Goal: Task Accomplishment & Management: Use online tool/utility

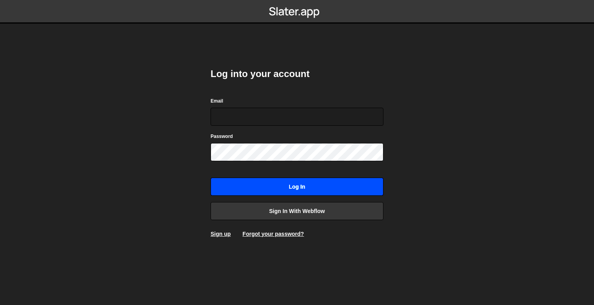
type input "[EMAIL_ADDRESS][DOMAIN_NAME]"
click at [291, 187] on input "Log in" at bounding box center [296, 187] width 173 height 18
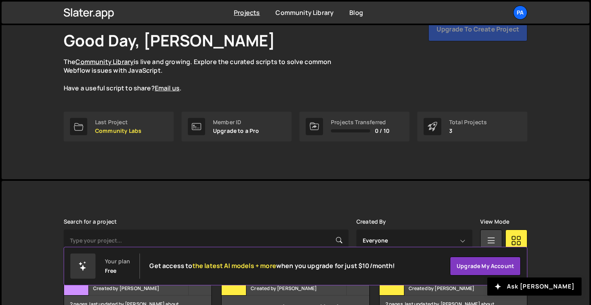
scroll to position [99, 0]
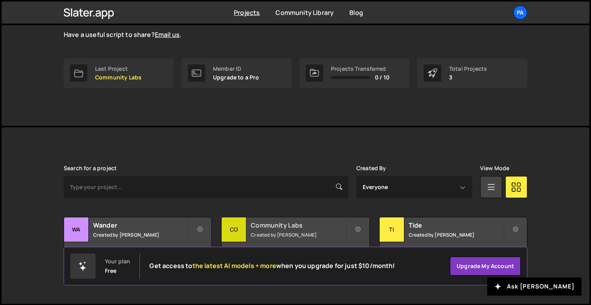
click at [291, 225] on h2 "Community Labs" at bounding box center [298, 225] width 95 height 9
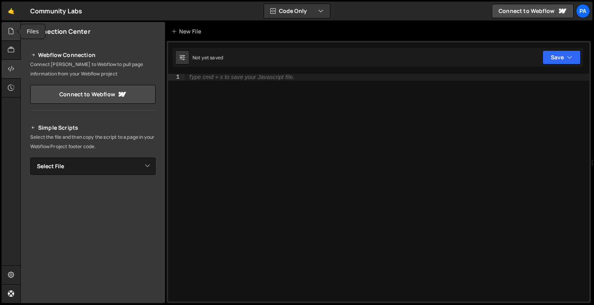
click at [7, 34] on div at bounding box center [11, 31] width 19 height 19
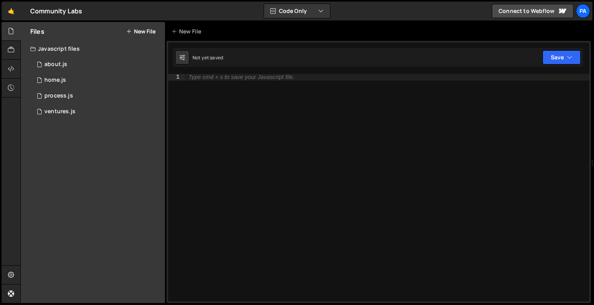
click at [138, 33] on button "New File" at bounding box center [140, 31] width 29 height 6
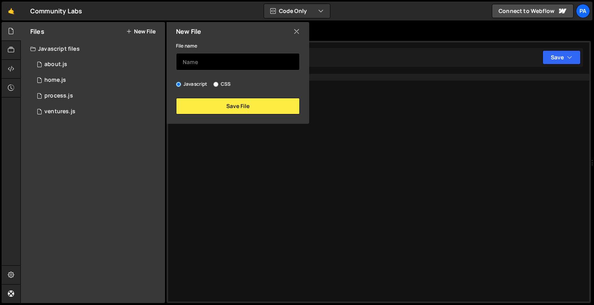
click at [210, 60] on input "text" at bounding box center [238, 61] width 124 height 17
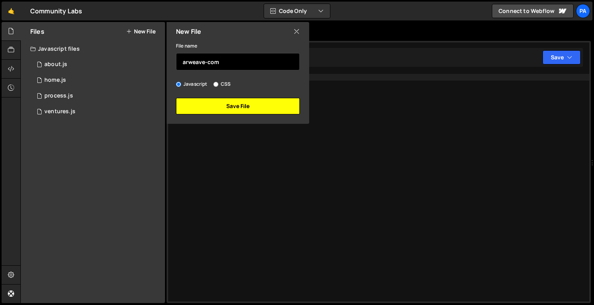
type input "arweave-com"
click at [254, 111] on button "Save File" at bounding box center [238, 106] width 124 height 16
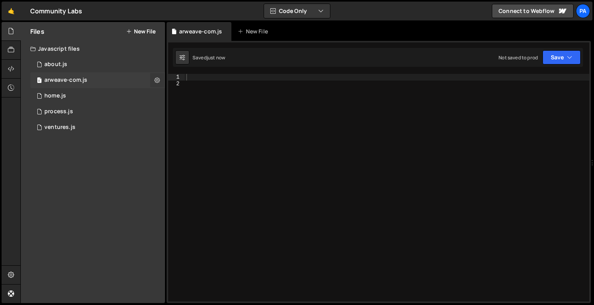
click at [159, 81] on icon at bounding box center [156, 79] width 5 height 7
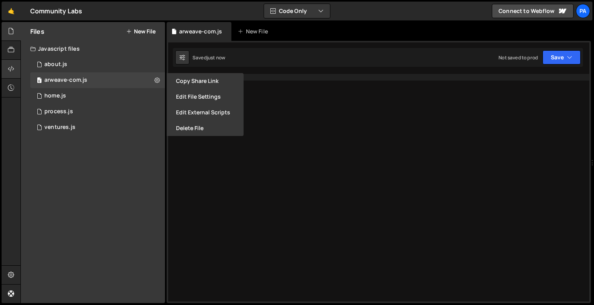
click at [10, 68] on icon at bounding box center [11, 68] width 6 height 9
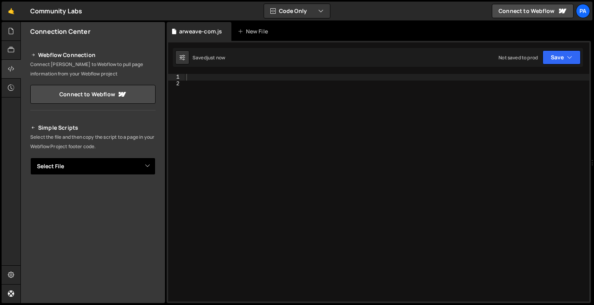
click at [119, 168] on select "Select File about.js home.js process.js ventures.js arweave-com.js" at bounding box center [92, 165] width 125 height 17
select select "45685"
click at [30, 157] on select "Select File about.js home.js process.js ventures.js arweave-com.js" at bounding box center [92, 165] width 125 height 17
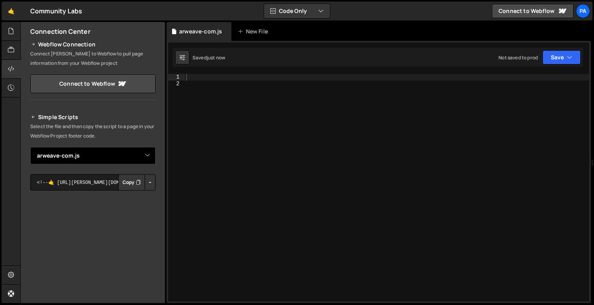
scroll to position [17, 0]
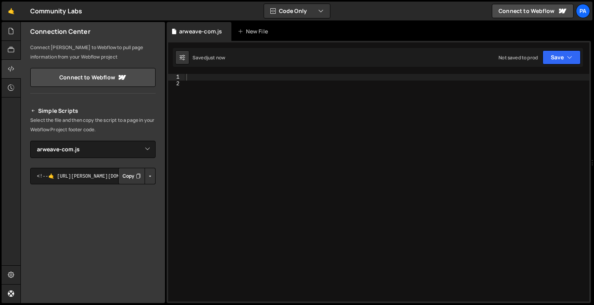
click at [125, 176] on button "Copy" at bounding box center [131, 176] width 27 height 16
click at [239, 129] on div at bounding box center [387, 194] width 404 height 240
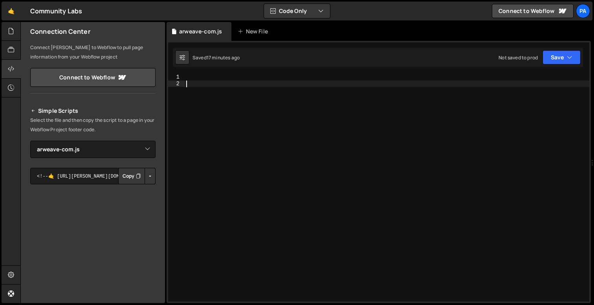
click at [216, 95] on div at bounding box center [387, 194] width 404 height 240
click at [210, 86] on div at bounding box center [387, 194] width 404 height 240
click at [201, 77] on div at bounding box center [387, 194] width 404 height 240
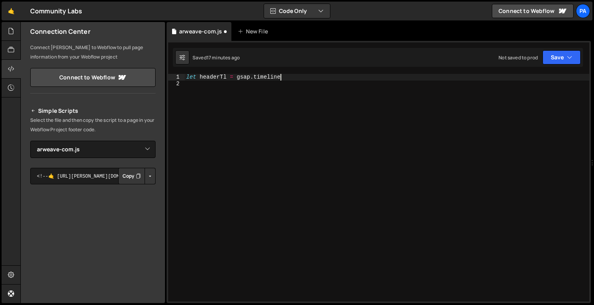
scroll to position [0, 6]
click at [300, 77] on div "let headerTl = gsap . timeline ( )" at bounding box center [387, 194] width 404 height 240
click at [13, 34] on icon at bounding box center [11, 31] width 6 height 9
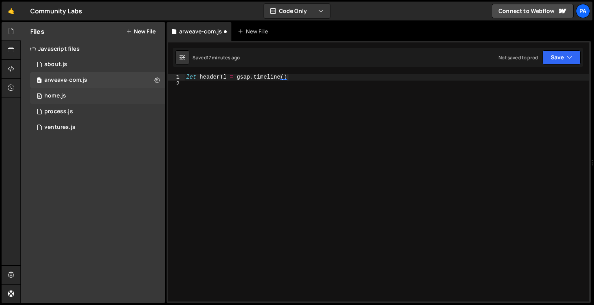
click at [69, 100] on div "0 home.js 0" at bounding box center [97, 96] width 135 height 16
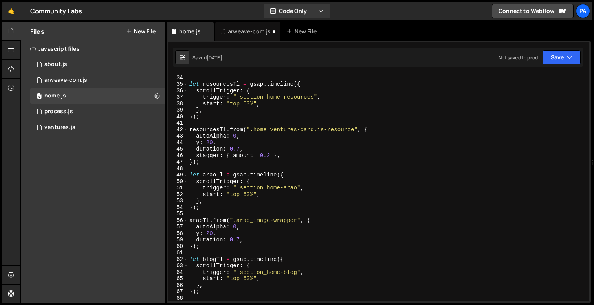
scroll to position [0, 0]
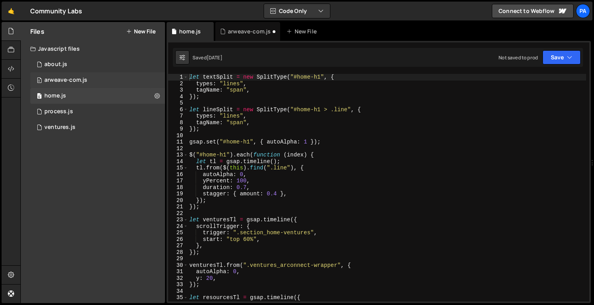
click at [68, 79] on div "arweave-com.js" at bounding box center [65, 80] width 43 height 7
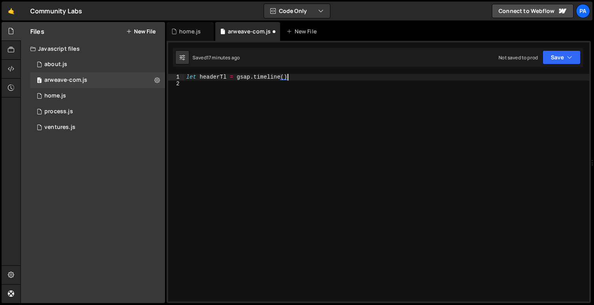
click at [371, 78] on div "let headerTl = gsap . timeline ( )" at bounding box center [387, 194] width 404 height 240
type textarea "let headerTl = gsap.timeline();"
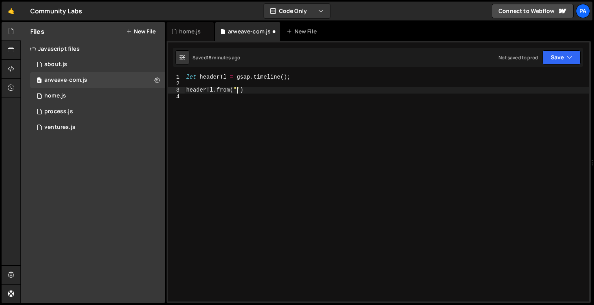
scroll to position [0, 3]
type textarea "headerTl.from("."
click at [142, 67] on div "0 about.js 0" at bounding box center [97, 65] width 135 height 16
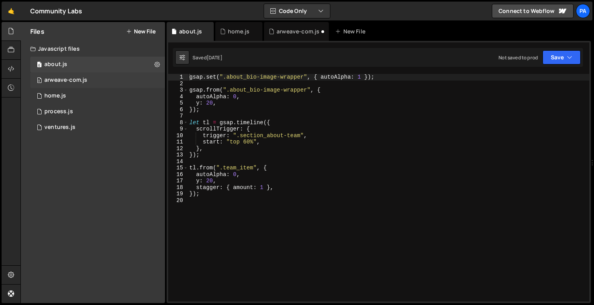
click at [121, 77] on div "0 arweave-com.js 0" at bounding box center [97, 80] width 135 height 16
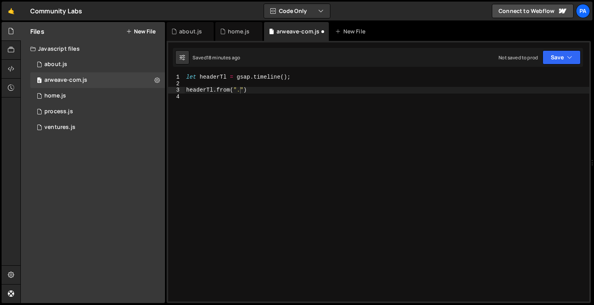
click at [296, 97] on div "let headerTl = gsap . timeline ( ) ; headerTl . from ( "." )" at bounding box center [387, 194] width 404 height 240
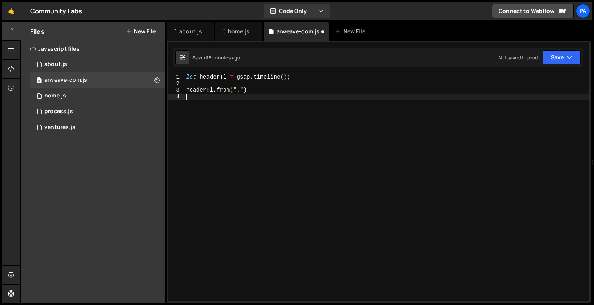
click at [242, 89] on div "let headerTl = gsap . timeline ( ) ; headerTl . from ( "." )" at bounding box center [387, 194] width 404 height 240
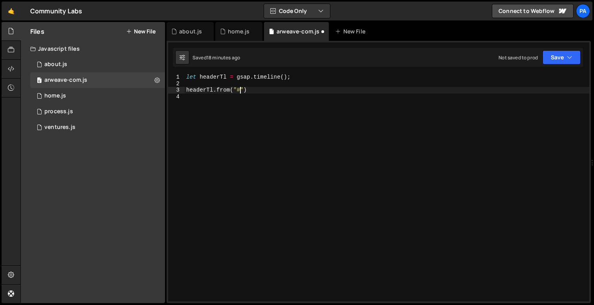
scroll to position [0, 4]
paste textarea "home-h1"
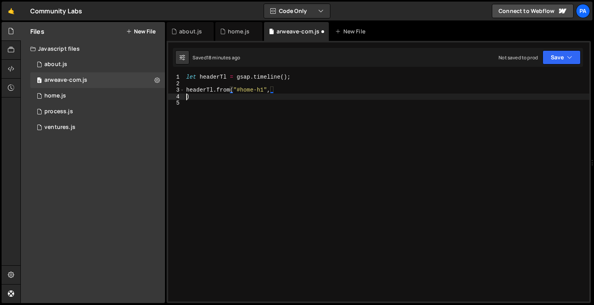
scroll to position [0, 0]
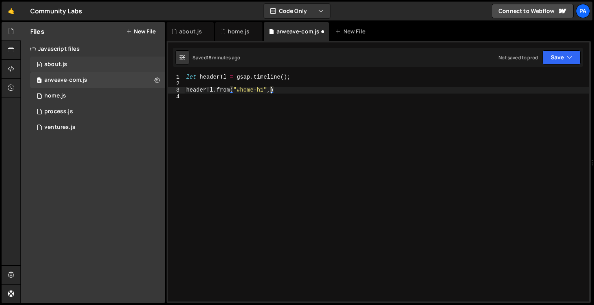
click at [78, 62] on div "0 about.js 0" at bounding box center [97, 65] width 135 height 16
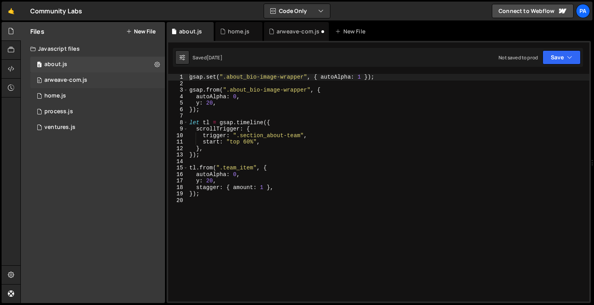
click at [86, 80] on div "arweave-com.js" at bounding box center [65, 80] width 43 height 7
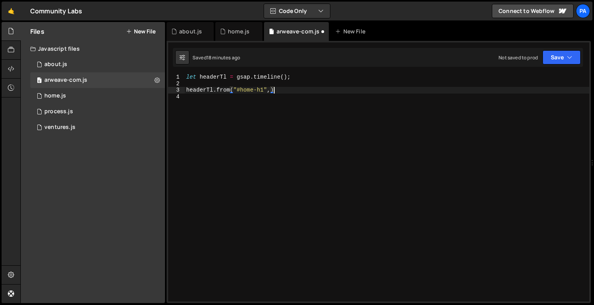
click at [276, 92] on div "let headerTl = gsap . timeline ( ) ; headerTl . from ( "#home-h1" , )" at bounding box center [387, 194] width 404 height 240
type textarea "headerTl.from("#home-h1",{)"
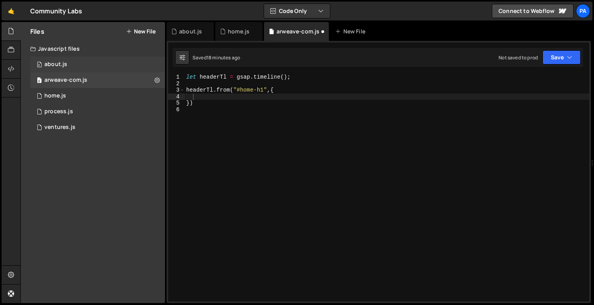
click at [88, 64] on div "0 about.js 0" at bounding box center [97, 65] width 135 height 16
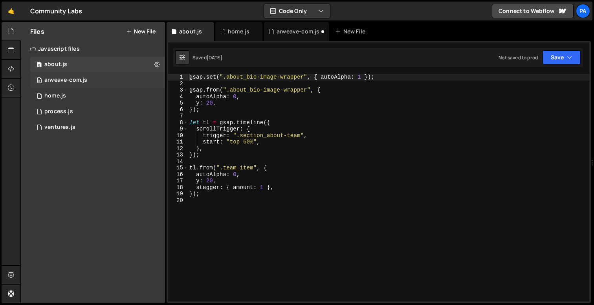
click at [87, 75] on div "0 arweave-com.js 0" at bounding box center [97, 80] width 135 height 16
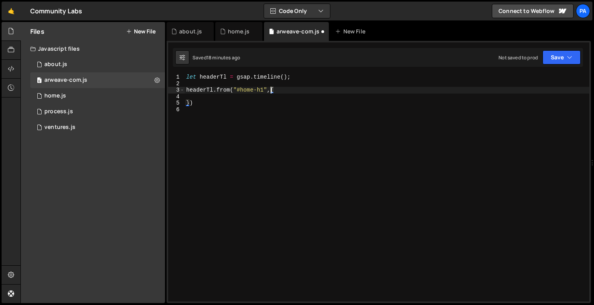
click at [270, 88] on div "let headerTl = gsap . timeline ( ) ; headerTl . from ( "#home-h1" , { })" at bounding box center [387, 194] width 404 height 240
click at [267, 101] on div "let headerTl = gsap . timeline ( ) ; headerTl . from ( "#home-h1" , { })" at bounding box center [387, 194] width 404 height 240
type textarea "})"
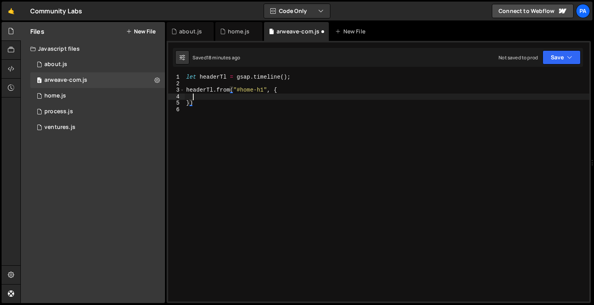
click at [260, 95] on div "let headerTl = gsap . timeline ( ) ; headerTl . from ( "#home-h1" , { })" at bounding box center [387, 194] width 404 height 240
type textarea "autoAlpha = 0."
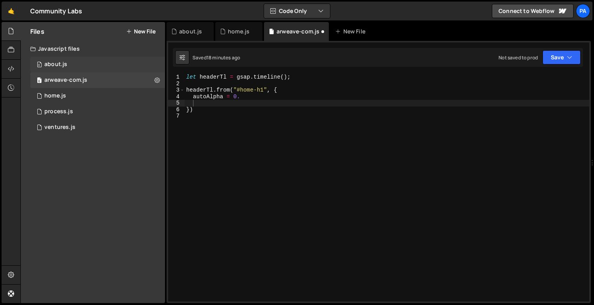
click at [72, 63] on div "0 about.js 0" at bounding box center [97, 65] width 135 height 16
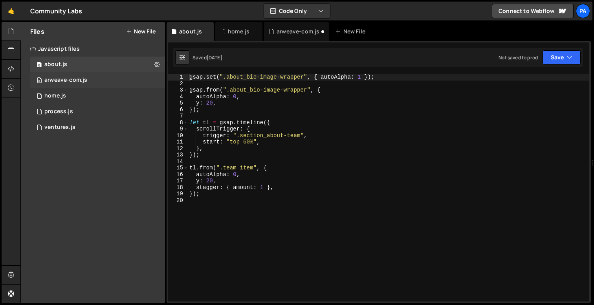
click at [77, 78] on div "arweave-com.js" at bounding box center [65, 80] width 43 height 7
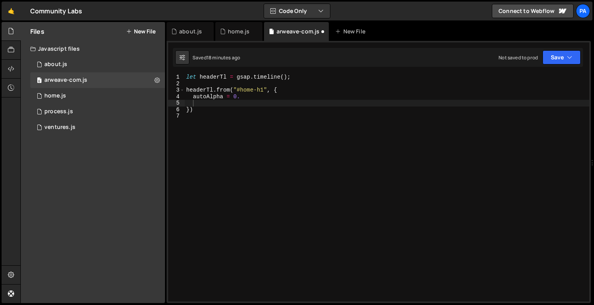
click at [233, 96] on div "let headerTl = gsap . timeline ( ) ; headerTl . from ( "#home-h1" , { autoAlpha…" at bounding box center [387, 194] width 404 height 240
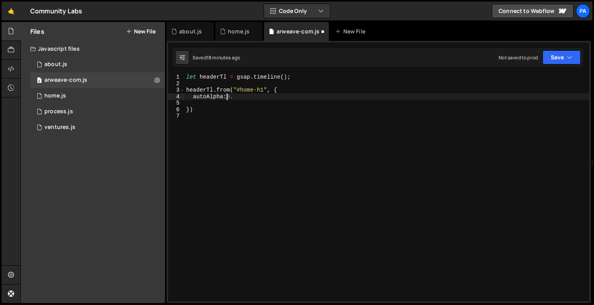
type textarea "autoAlpha: 0."
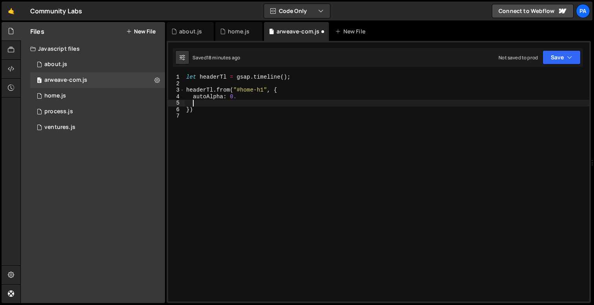
click at [238, 104] on div "let headerTl = gsap . timeline ( ) ; headerTl . from ( "#home-h1" , { autoAlpha…" at bounding box center [387, 194] width 404 height 240
click at [249, 100] on div "let headerTl = gsap . timeline ( ) ; headerTl . from ( "#home-h1" , { autoAlpha…" at bounding box center [387, 194] width 404 height 240
click at [247, 99] on div "let headerTl = gsap . timeline ( ) ; headerTl . from ( "#home-h1" , { autoAlpha…" at bounding box center [387, 194] width 404 height 240
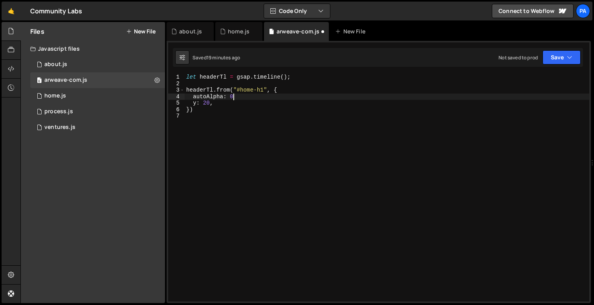
type textarea "autoAlpha: 0,"
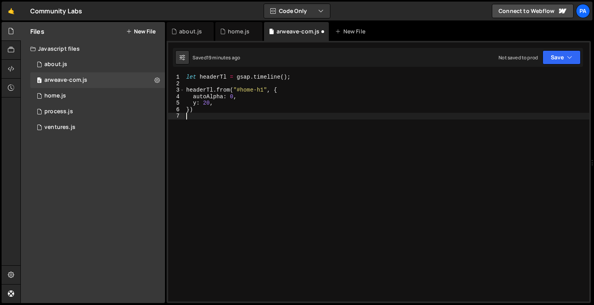
click at [228, 117] on div "let headerTl = gsap . timeline ( ) ; headerTl . from ( "#home-h1" , { autoAlpha…" at bounding box center [387, 194] width 404 height 240
click at [223, 112] on div "let headerTl = gsap . timeline ( ) ; headerTl . from ( "#home-h1" , { autoAlpha…" at bounding box center [387, 194] width 404 height 240
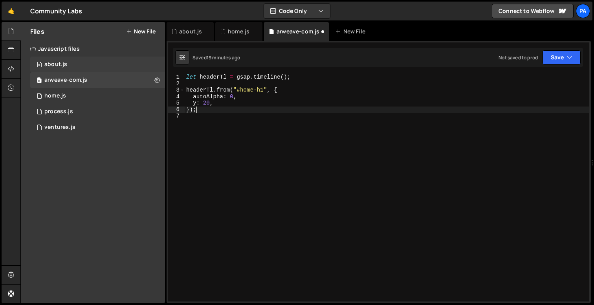
click at [85, 65] on div "0 about.js 0" at bounding box center [97, 65] width 135 height 16
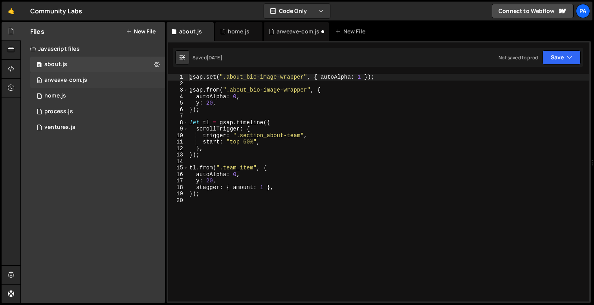
click at [89, 75] on div "0 arweave-com.js 0" at bounding box center [97, 80] width 135 height 16
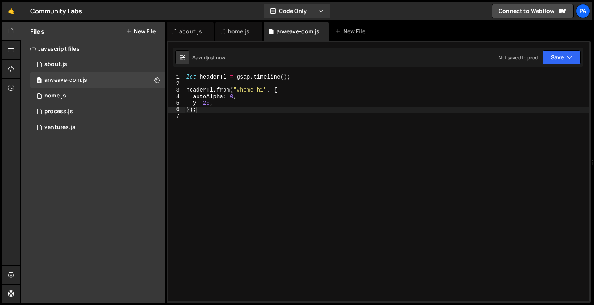
type textarea "y: 20,"
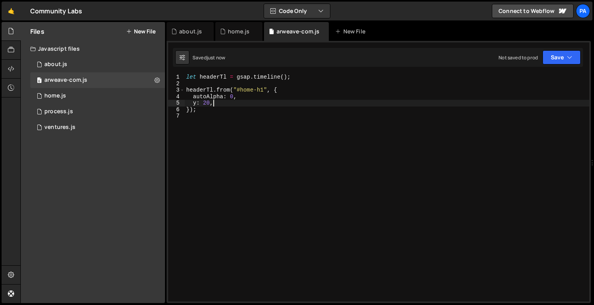
click at [242, 102] on div "let headerTl = gsap . timeline ( ) ; headerTl . from ( "#home-h1" , { autoAlpha…" at bounding box center [387, 194] width 404 height 240
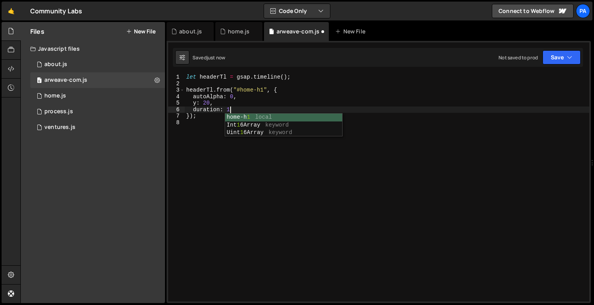
scroll to position [0, 3]
click at [247, 118] on div "let headerTl = gsap . timeline ( ) ; headerTl . from ( "#home-h1" , { autoAlpha…" at bounding box center [387, 194] width 404 height 240
type textarea "});"
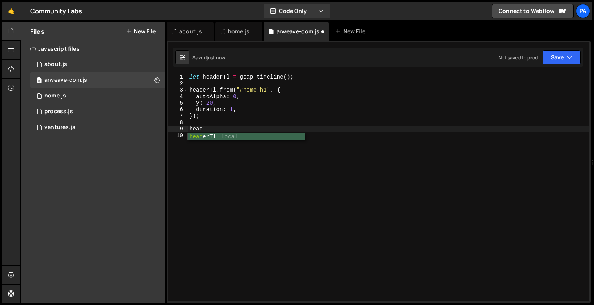
scroll to position [0, 1]
drag, startPoint x: 188, startPoint y: 90, endPoint x: 211, endPoint y: 111, distance: 31.1
click at [211, 111] on div "header 1 2 3 4 5 6 7 8 9 10 let headerTl = gsap . timeline ( ) ; headerTl . fro…" at bounding box center [378, 187] width 421 height 227
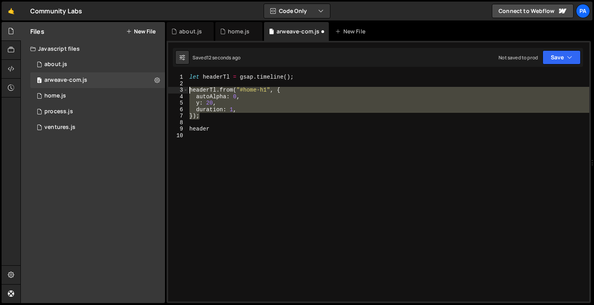
drag, startPoint x: 210, startPoint y: 114, endPoint x: 190, endPoint y: 89, distance: 32.2
click at [190, 89] on div "let headerTl = gsap . timeline ( ) ; headerTl . from ( "#home-h1" , { autoAlpha…" at bounding box center [388, 194] width 401 height 240
click at [214, 118] on div "let headerTl = gsap . timeline ( ) ; headerTl . from ( "#home-h1" , { autoAlpha…" at bounding box center [388, 187] width 401 height 227
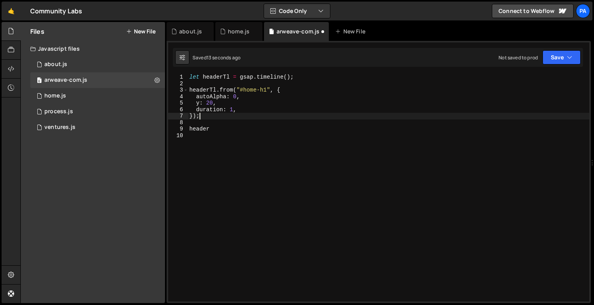
scroll to position [0, 0]
click at [216, 132] on div "let headerTl = gsap . timeline ( ) ; headerTl . from ( "#home-h1" , { autoAlpha…" at bounding box center [388, 194] width 401 height 240
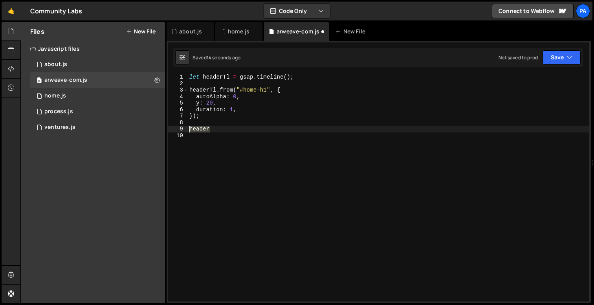
drag, startPoint x: 216, startPoint y: 132, endPoint x: 188, endPoint y: 131, distance: 28.3
click at [188, 131] on div "let headerTl = gsap . timeline ( ) ; headerTl . from ( "#home-h1" , { autoAlpha…" at bounding box center [388, 194] width 401 height 240
paste textarea "});"
drag, startPoint x: 267, startPoint y: 128, endPoint x: 245, endPoint y: 126, distance: 22.0
click at [245, 126] on div "let headerTl = gsap . timeline ( ) ; headerTl . from ( "#home-h1" , { autoAlpha…" at bounding box center [388, 194] width 401 height 240
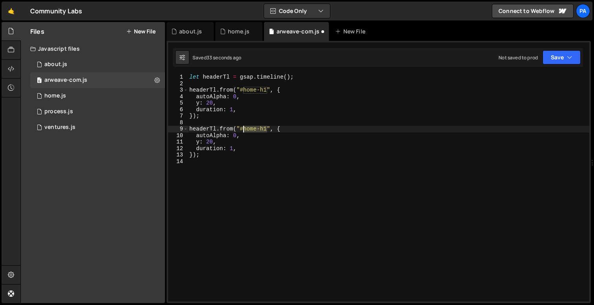
paste textarea "[PERSON_NAME]-text"
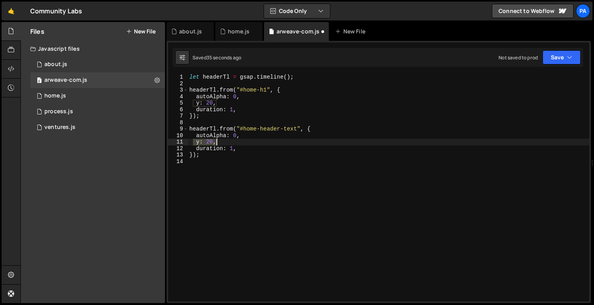
drag, startPoint x: 191, startPoint y: 142, endPoint x: 251, endPoint y: 144, distance: 59.3
click at [251, 144] on div "let headerTl = gsap . timeline ( ) ; headerTl . from ( "#home-h1" , { autoAlpha…" at bounding box center [388, 194] width 401 height 240
type textarea "y: 20,"
type textarea "autoAlpha: 0,"
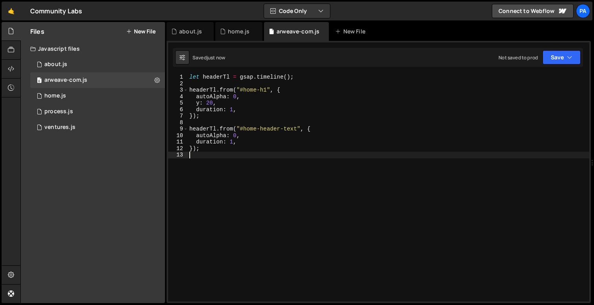
click at [211, 168] on div "let headerTl = gsap . timeline ( ) ; headerTl . from ( "#home-h1" , { autoAlpha…" at bounding box center [388, 194] width 401 height 240
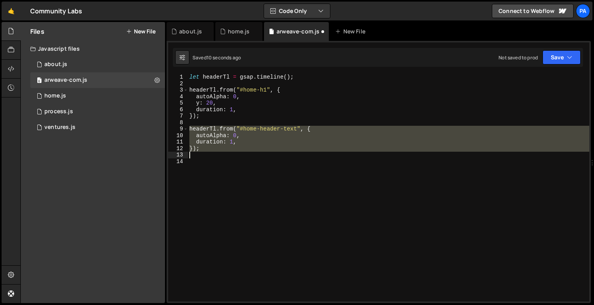
drag, startPoint x: 189, startPoint y: 128, endPoint x: 218, endPoint y: 157, distance: 41.4
click at [218, 157] on div "let headerTl = gsap . timeline ( ) ; headerTl . from ( "#home-h1" , { autoAlpha…" at bounding box center [388, 194] width 401 height 240
type textarea "});"
click at [218, 157] on div "let headerTl = gsap . timeline ( ) ; headerTl . from ( "#home-h1" , { autoAlpha…" at bounding box center [388, 187] width 401 height 227
drag, startPoint x: 215, startPoint y: 152, endPoint x: 184, endPoint y: 127, distance: 40.5
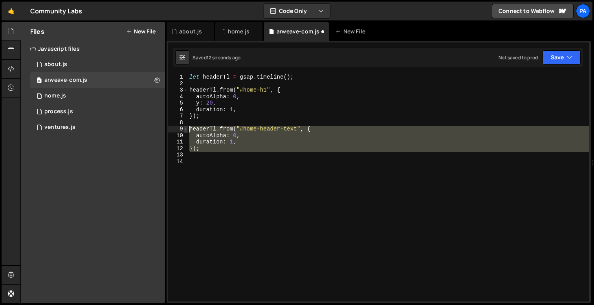
click at [184, 127] on div "1 2 3 4 5 6 7 8 9 10 11 12 13 14 let headerTl = gsap . timeline ( ) ; headerTl …" at bounding box center [378, 187] width 421 height 227
type textarea "});"
click at [195, 148] on div "let headerTl = gsap . timeline ( ) ; headerTl . from ( "#home-h1" , { autoAlpha…" at bounding box center [388, 194] width 401 height 240
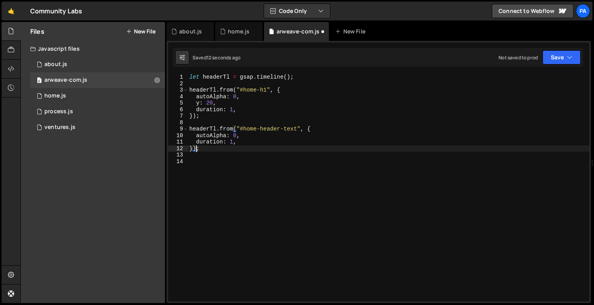
click at [195, 172] on div "let headerTl = gsap . timeline ( ) ; headerTl . from ( "#home-h1" , { autoAlpha…" at bounding box center [388, 194] width 401 height 240
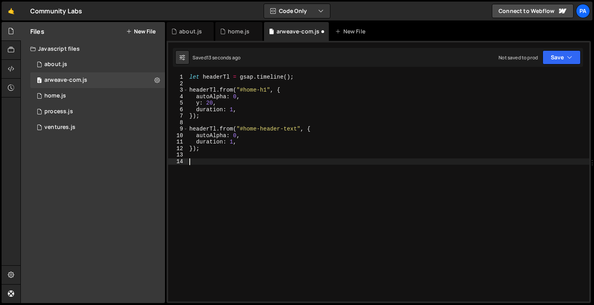
paste textarea "headerTl.from("#home-header-text", {"
drag, startPoint x: 240, startPoint y: 162, endPoint x: 297, endPoint y: 162, distance: 56.9
click at [297, 162] on div "let headerTl = gsap . timeline ( ) ; headerTl . from ( "#home-h1" , { autoAlpha…" at bounding box center [388, 194] width 401 height 240
click at [247, 171] on div "let headerTl = gsap . timeline ( ) ; headerTl . from ( "#home-h1" , { autoAlpha…" at bounding box center [388, 194] width 401 height 240
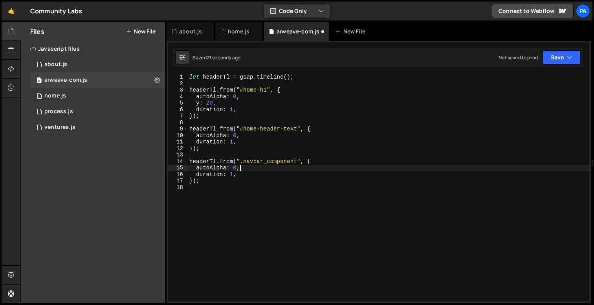
type textarea "autoAlpha: 0,"
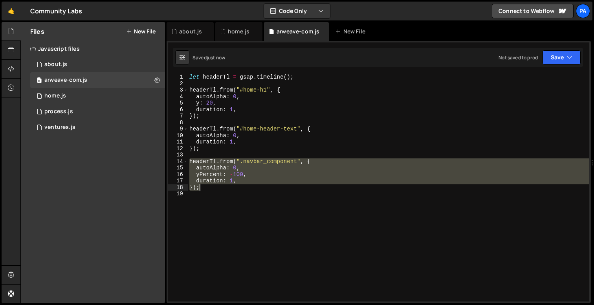
drag, startPoint x: 192, startPoint y: 163, endPoint x: 229, endPoint y: 198, distance: 51.1
click at [229, 198] on div "let headerTl = gsap . timeline ( ) ; headerTl . from ( "#home-h1" , { autoAlpha…" at bounding box center [388, 194] width 401 height 240
type textarea "});"
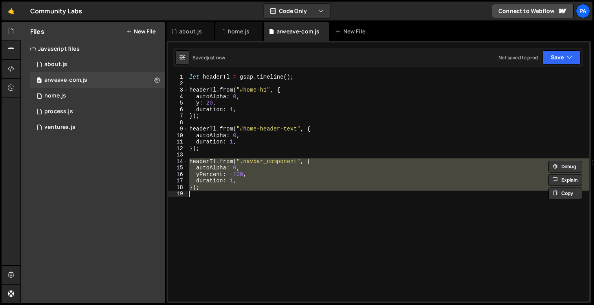
scroll to position [0, 0]
click at [227, 215] on div "let headerTl = gsap . timeline ( ) ; headerTl . from ( "#home-h1" , { autoAlpha…" at bounding box center [388, 187] width 401 height 227
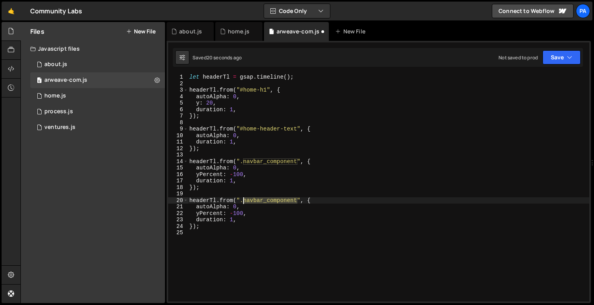
drag, startPoint x: 298, startPoint y: 202, endPoint x: 243, endPoint y: 199, distance: 54.7
click at [243, 199] on div "let headerTl = gsap . timeline ( ) ; headerTl . from ( "#home-h1" , { autoAlpha…" at bounding box center [388, 194] width 401 height 240
paste textarea "home-header_button-wrapper"
click at [231, 214] on div "let headerTl = gsap . timeline ( ) ; headerTl . from ( "#home-h1" , { autoAlpha…" at bounding box center [388, 194] width 401 height 240
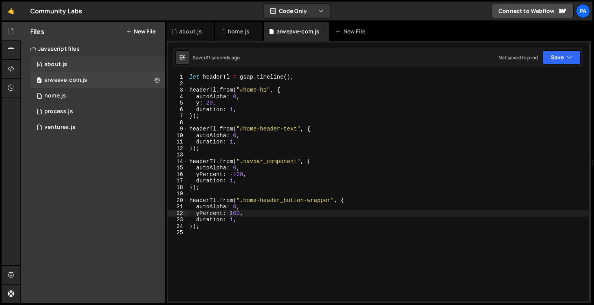
click at [59, 67] on div "about.js" at bounding box center [55, 64] width 23 height 7
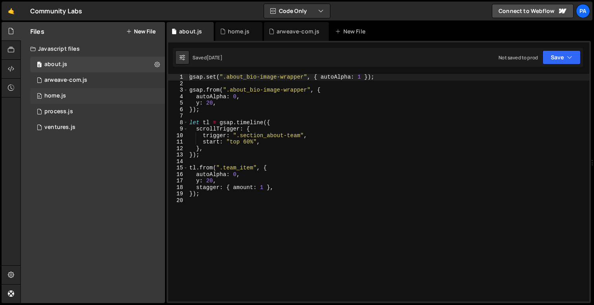
click at [64, 94] on div "home.js" at bounding box center [55, 95] width 22 height 7
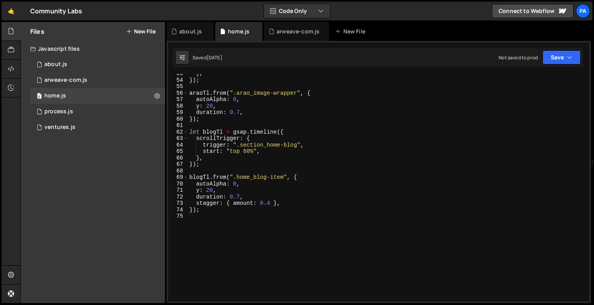
scroll to position [340, 0]
click at [96, 130] on div "0 ventures.js 0" at bounding box center [97, 127] width 135 height 16
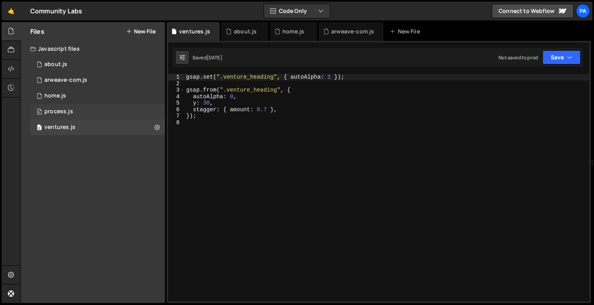
click at [98, 104] on div "0 process.js 0" at bounding box center [97, 112] width 135 height 16
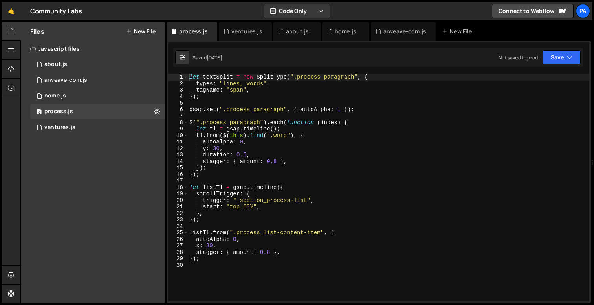
click at [85, 52] on div "Javascript files" at bounding box center [93, 49] width 144 height 16
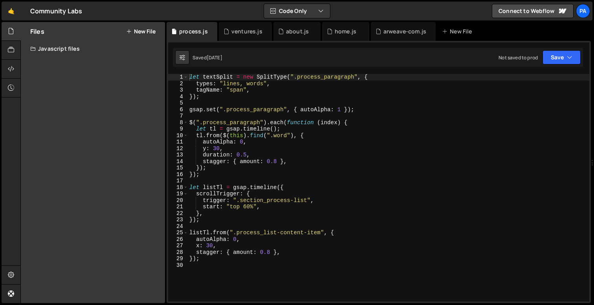
click at [80, 49] on div "Javascript files" at bounding box center [93, 49] width 144 height 16
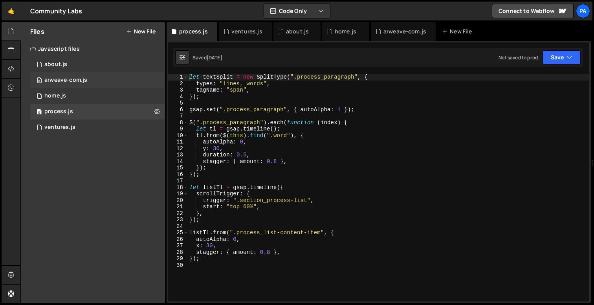
click at [80, 86] on div "0 arweave-com.js 0" at bounding box center [98, 80] width 137 height 16
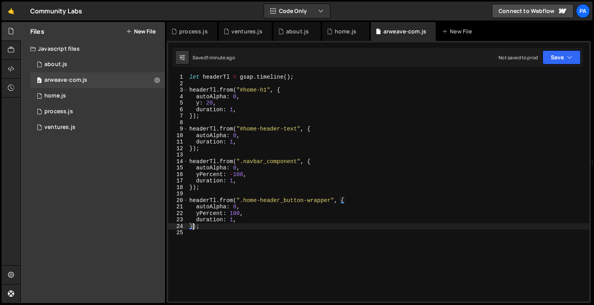
click at [192, 227] on div "let headerTl = gsap . timeline ( ) ; headerTl . from ( "#home-h1" , { autoAlpha…" at bounding box center [388, 194] width 401 height 240
click at [193, 144] on div "let headerTl = gsap . timeline ( ) ; headerTl . from ( "#home-h1" , { autoAlpha…" at bounding box center [388, 194] width 401 height 240
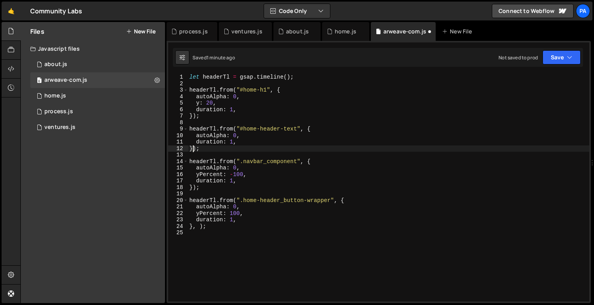
click at [192, 149] on div "let headerTl = gsap . timeline ( ) ; headerTl . from ( "#home-h1" , { autoAlpha…" at bounding box center [388, 194] width 401 height 240
click at [198, 228] on div "let headerTl = gsap . timeline ( ) ; headerTl . from ( "#home-h1" , { autoAlpha…" at bounding box center [388, 194] width 401 height 240
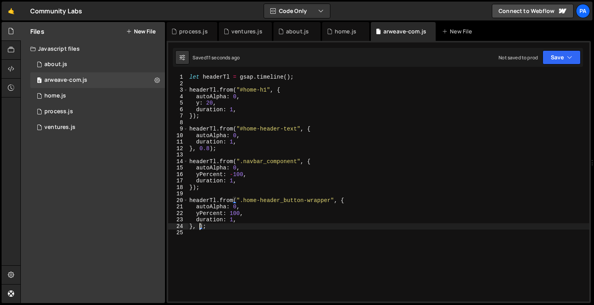
click at [193, 186] on div "let headerTl = gsap . timeline ( ) ; headerTl . from ( "#home-h1" , { autoAlpha…" at bounding box center [388, 194] width 401 height 240
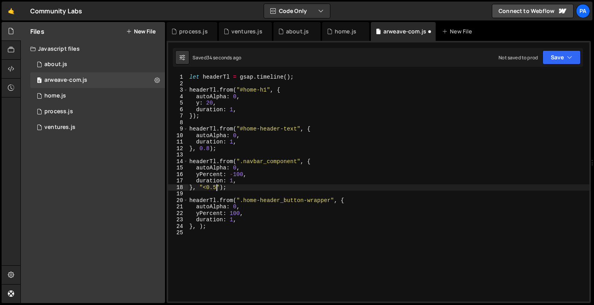
scroll to position [0, 2]
drag, startPoint x: 199, startPoint y: 189, endPoint x: 218, endPoint y: 189, distance: 18.8
click at [218, 189] on div "let headerTl = gsap . timeline ( ) ; headerTl . from ( "#home-h1" , { autoAlpha…" at bounding box center [388, 194] width 401 height 240
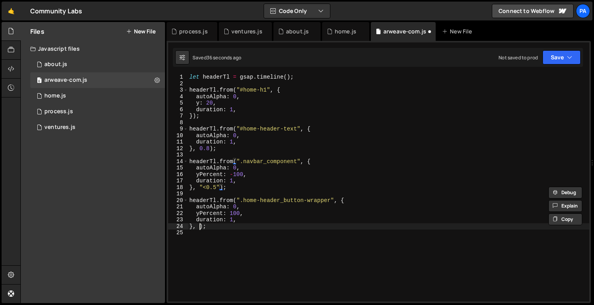
click at [199, 226] on div "let headerTl = gsap . timeline ( ) ; headerTl . from ( "#home-h1" , { autoAlpha…" at bounding box center [388, 194] width 401 height 240
paste textarea ""<0.5""
type textarea "}, "<0.5");"
click at [271, 226] on div "let headerTl = gsap . timeline ( ) ; headerTl . from ( "#home-h1" , { autoAlpha…" at bounding box center [388, 194] width 401 height 240
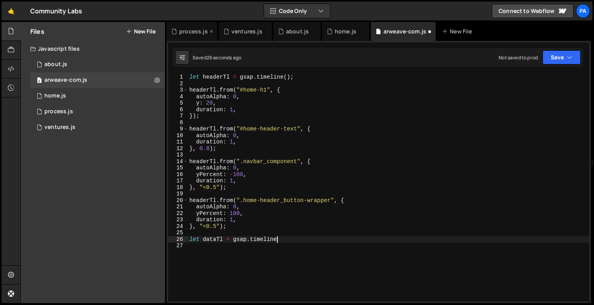
scroll to position [0, 6]
click at [91, 95] on div "0 home.js 0" at bounding box center [98, 96] width 137 height 16
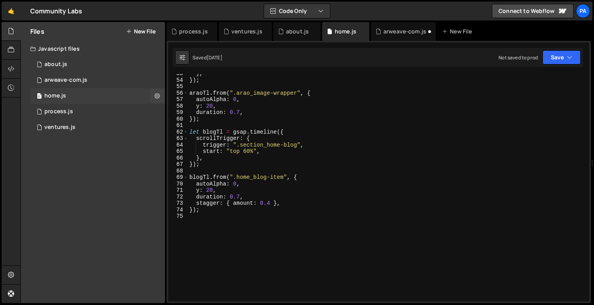
scroll to position [636, 0]
click at [81, 66] on div "0 about.js 0" at bounding box center [98, 65] width 137 height 16
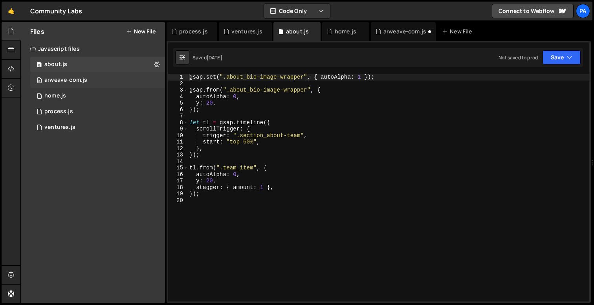
click at [90, 80] on div "0 arweave-com.js 0" at bounding box center [98, 80] width 137 height 16
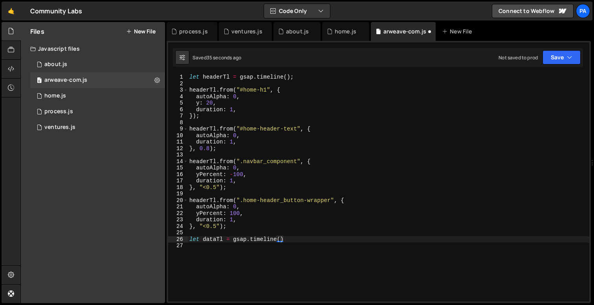
click at [282, 242] on div "let headerTl = gsap . timeline ( ) ; headerTl . from ( "#home-h1" , { autoAlpha…" at bounding box center [388, 194] width 401 height 240
type textarea "let dataTl = gsap.timeline({)"
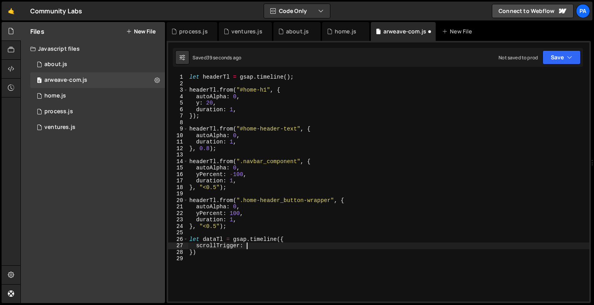
type textarea "scrollTrigger: {"
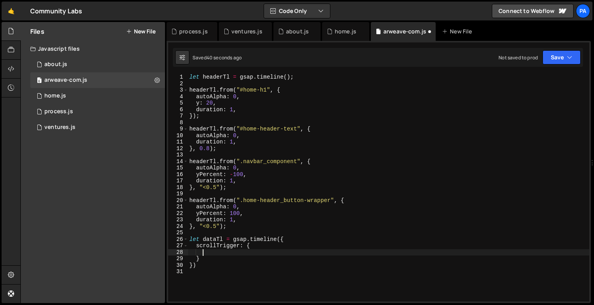
scroll to position [0, 0]
click at [70, 65] on div "0 about.js 0" at bounding box center [98, 65] width 137 height 16
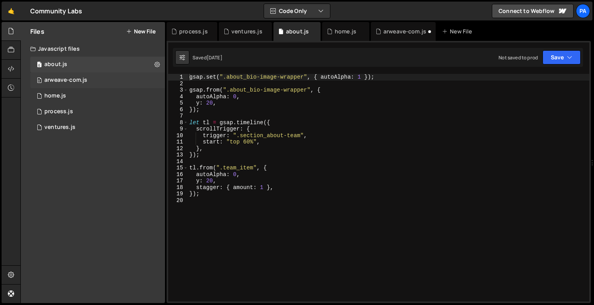
click at [71, 82] on div "arweave-com.js" at bounding box center [65, 80] width 43 height 7
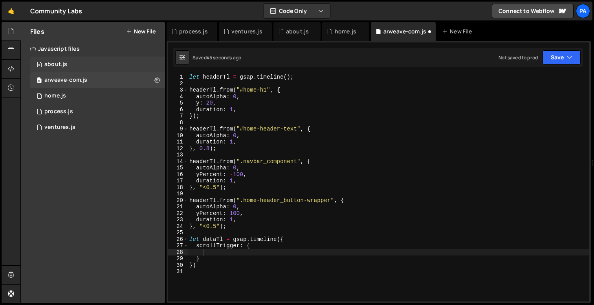
click at [73, 68] on div "0 about.js 0" at bounding box center [98, 65] width 137 height 16
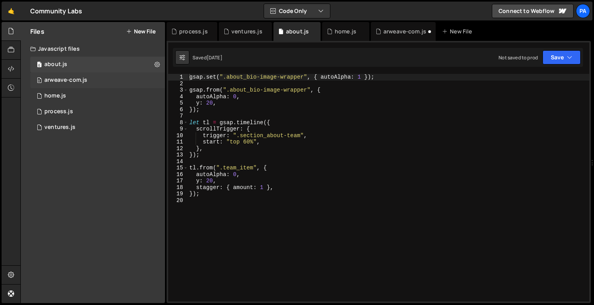
click at [75, 78] on div "arweave-com.js" at bounding box center [65, 80] width 43 height 7
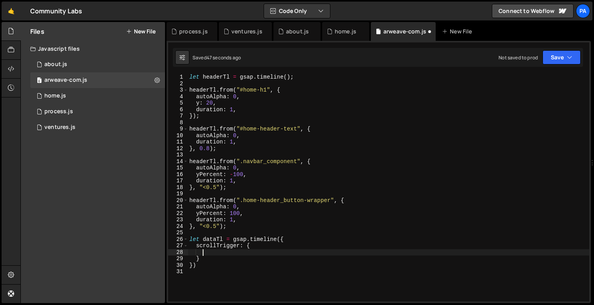
click at [219, 250] on div "let headerTl = gsap . timeline ( ) ; headerTl . from ( "#home-h1" , { autoAlpha…" at bounding box center [388, 194] width 401 height 240
click at [311, 253] on div "let headerTl = gsap . timeline ( ) ; headerTl . from ( "#home-h1" , { autoAlpha…" at bounding box center [388, 194] width 401 height 240
type textarea "trigger: ".section_home-data","
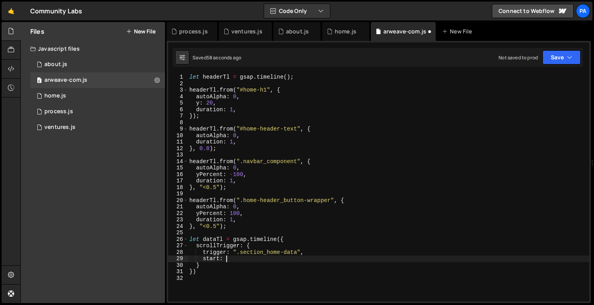
scroll to position [0, 2]
click at [107, 67] on div "0 about.js 0" at bounding box center [98, 65] width 137 height 16
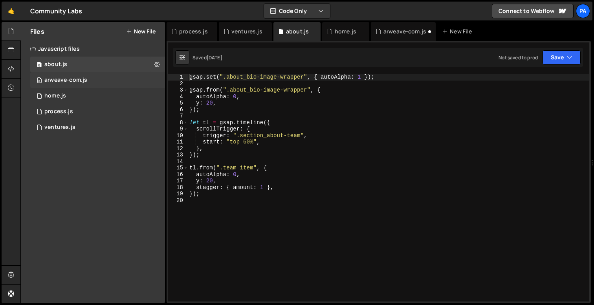
click at [101, 76] on div "0 arweave-com.js 0" at bounding box center [98, 80] width 137 height 16
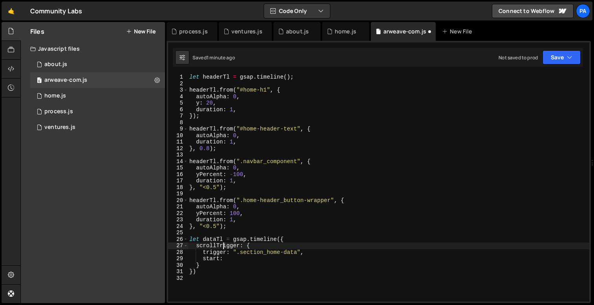
click at [224, 247] on div "let headerTl = gsap . timeline ( ) ; headerTl . from ( "#home-h1" , { autoAlpha…" at bounding box center [388, 194] width 401 height 240
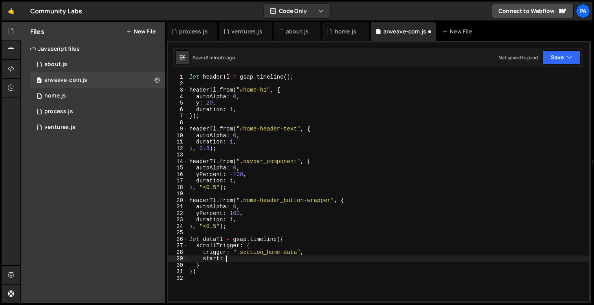
click at [231, 259] on div "let headerTl = gsap . timeline ( ) ; headerTl . from ( "#home-h1" , { autoAlpha…" at bounding box center [388, 194] width 401 height 240
click at [46, 61] on div "about.js" at bounding box center [55, 64] width 23 height 7
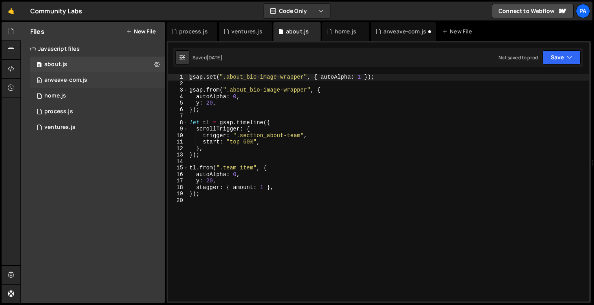
click at [77, 72] on div "0 arweave-com.js 0" at bounding box center [98, 80] width 137 height 16
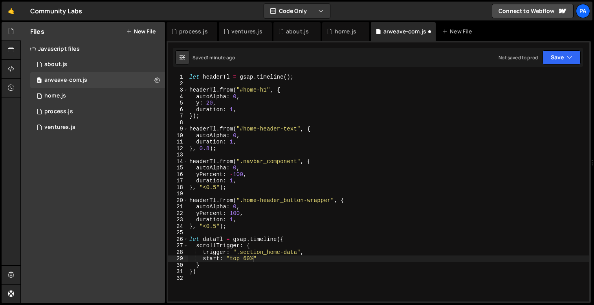
click at [273, 260] on div "let headerTl = gsap . timeline ( ) ; headerTl . from ( "#home-h1" , { autoAlpha…" at bounding box center [388, 194] width 401 height 240
click at [269, 266] on div "let headerTl = gsap . timeline ( ) ; headerTl . from ( "#home-h1" , { autoAlpha…" at bounding box center [388, 194] width 401 height 240
type textarea "},"
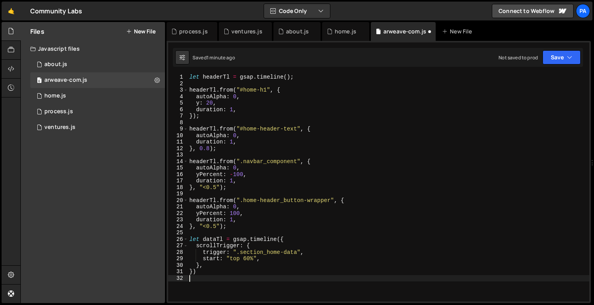
click at [266, 275] on div "let headerTl = gsap . timeline ( ) ; headerTl . from ( "#home-h1" , { autoAlpha…" at bounding box center [388, 194] width 401 height 240
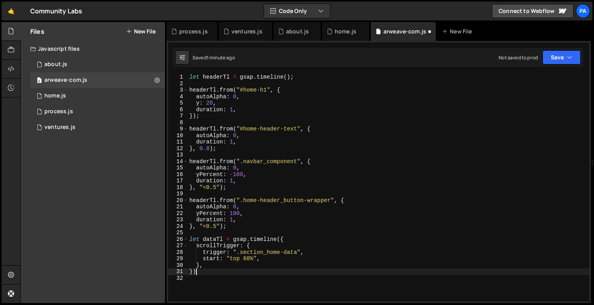
click at [264, 274] on div "let headerTl = gsap . timeline ( ) ; headerTl . from ( "#home-h1" , { autoAlpha…" at bounding box center [388, 194] width 401 height 240
type textarea "});"
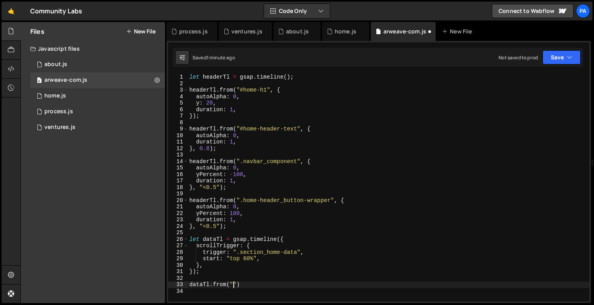
scroll to position [0, 3]
click at [234, 285] on div "let headerTl = gsap . timeline ( ) ; headerTl . from ( "#home-h1" , { autoAlpha…" at bounding box center [388, 194] width 401 height 240
paste textarea "data-number"
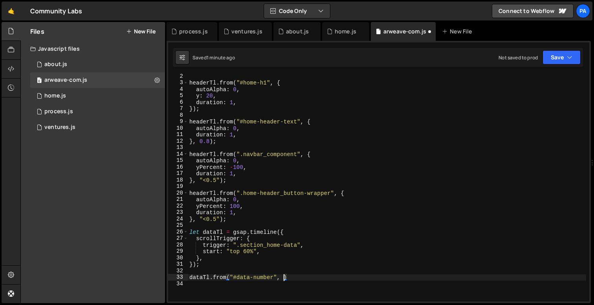
type textarea "dataTl.from("#data-number", {)"
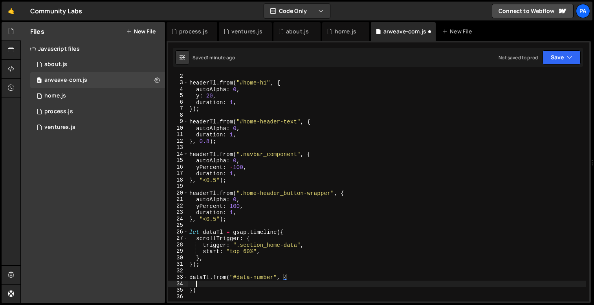
scroll to position [0, 0]
type textarea "autoAlpha: 0,"
click at [257, 297] on div "headerTl . from ( "#home-h1" , { autoAlpha : 0 , y : 20 , duration : 1 , }) ; h…" at bounding box center [387, 193] width 398 height 240
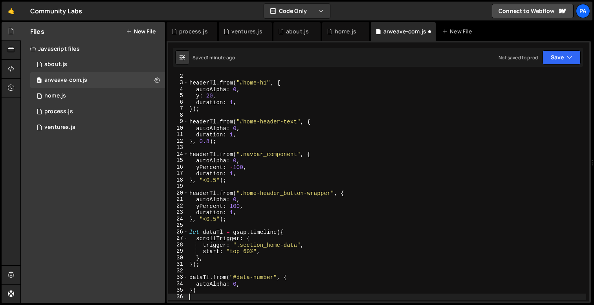
scroll to position [0, 0]
click at [256, 295] on div "headerTl . from ( "#home-h1" , { autoAlpha : 0 , y : 20 , duration : 1 , }) ; h…" at bounding box center [387, 193] width 398 height 240
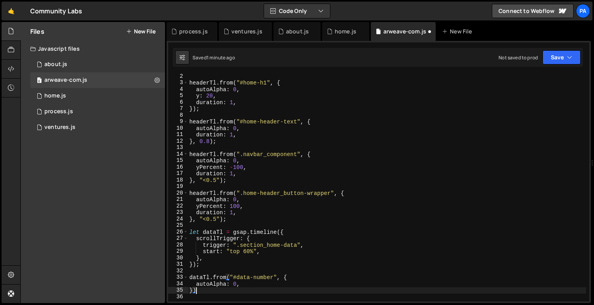
click at [253, 293] on div "headerTl . from ( "#home-h1" , { autoAlpha : 0 , y : 20 , duration : 1 , }) ; h…" at bounding box center [387, 193] width 398 height 240
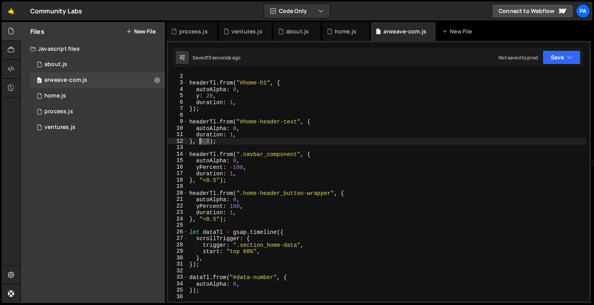
drag, startPoint x: 210, startPoint y: 140, endPoint x: 200, endPoint y: 138, distance: 10.0
click at [200, 138] on div "headerTl . from ( "#home-h1" , { autoAlpha : 0 , y : 20 , duration : 1 , }) ; h…" at bounding box center [387, 193] width 398 height 240
click at [193, 109] on div "headerTl . from ( "#home-h1" , { autoAlpha : 0 , y : 20 , duration : 1 , }) ; h…" at bounding box center [387, 193] width 398 height 240
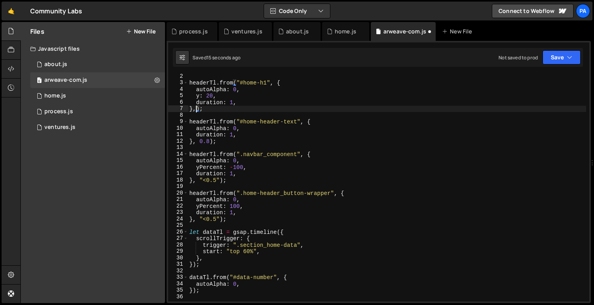
scroll to position [0, 0]
paste textarea "0.8"
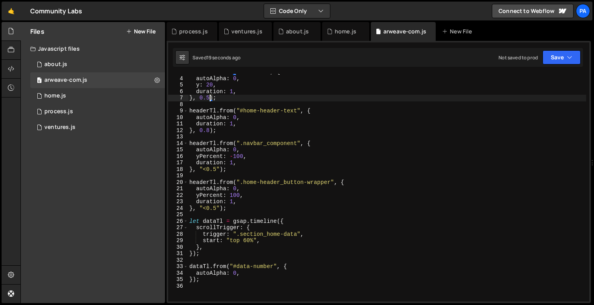
scroll to position [36, 0]
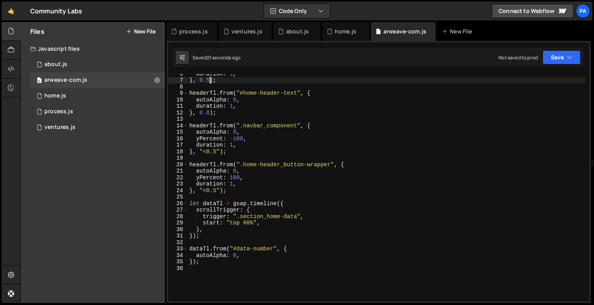
click at [191, 265] on div "duration : 1 , } , 0.5 ) ; headerTl . from ( "#home-header-text" , { autoAlpha …" at bounding box center [387, 190] width 398 height 240
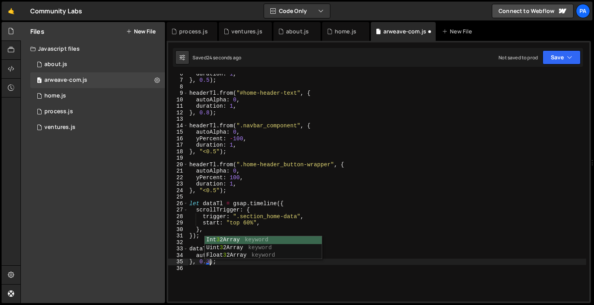
scroll to position [0, 1]
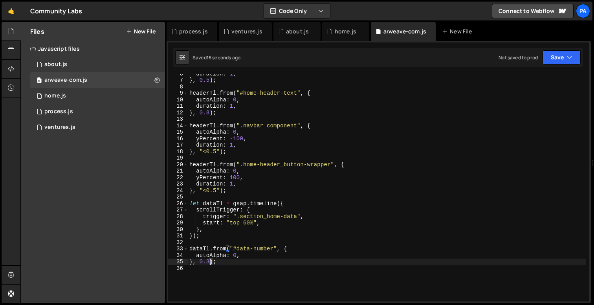
click at [247, 222] on div "duration : 1 , } , 0.5 ) ; headerTl . from ( "#home-header-text" , { autoAlpha …" at bounding box center [387, 190] width 398 height 240
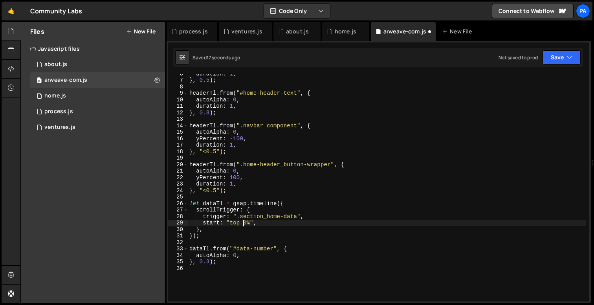
scroll to position [0, 4]
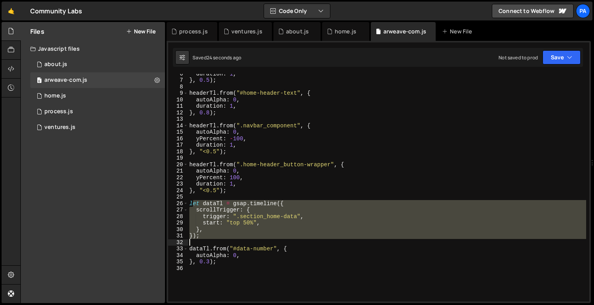
drag, startPoint x: 191, startPoint y: 203, endPoint x: 233, endPoint y: 240, distance: 55.6
click at [233, 240] on div "duration : 1 , } , 0.5 ) ; headerTl . from ( "#home-header-text" , { autoAlpha …" at bounding box center [387, 190] width 398 height 240
click at [229, 236] on div "duration : 1 , } , 0.5 ) ; headerTl . from ( "#home-header-text" , { autoAlpha …" at bounding box center [387, 187] width 398 height 227
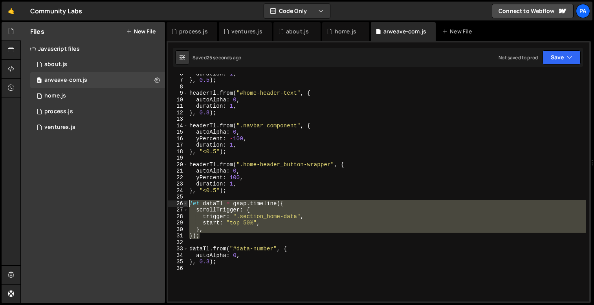
drag, startPoint x: 229, startPoint y: 236, endPoint x: 185, endPoint y: 203, distance: 55.2
click at [185, 203] on div "}); 6 7 8 9 10 11 12 13 14 15 16 17 18 19 20 21 22 23 24 25 26 27 28 29 30 31 3…" at bounding box center [378, 187] width 421 height 227
type textarea "let dataTl = gsap.timeline({ scrollTrigger: {"
click at [208, 271] on div "duration : 1 , } , 0.5 ) ; headerTl . from ( "#home-header-text" , { autoAlpha …" at bounding box center [387, 190] width 398 height 240
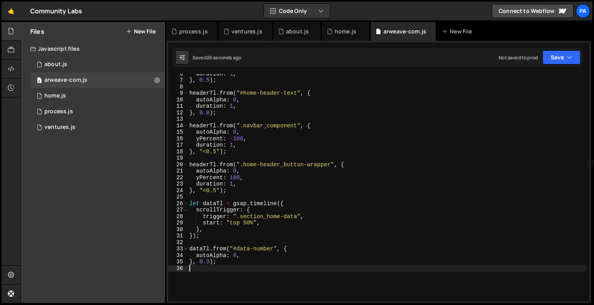
scroll to position [0, 0]
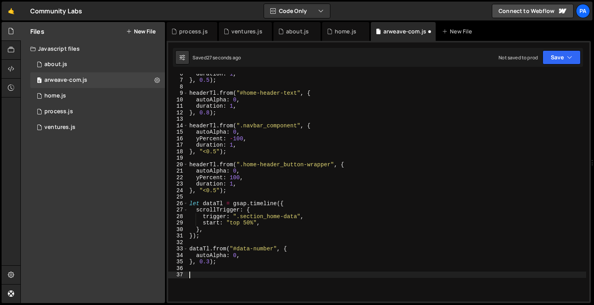
paste textarea "});"
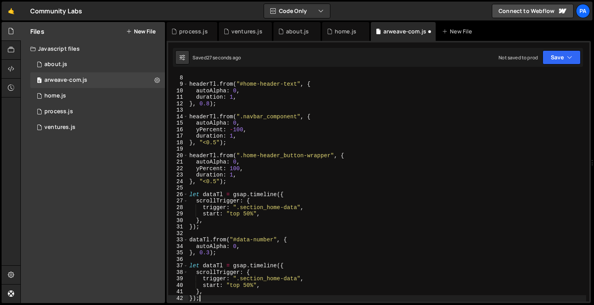
click at [212, 267] on div "} , 0.5 ) ; headerTl . from ( "#home-header-text" , { autoAlpha : 0 , duration …" at bounding box center [387, 188] width 398 height 240
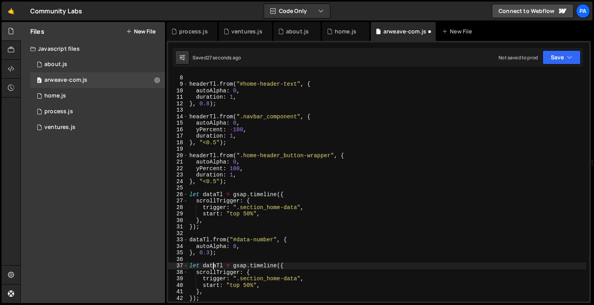
click at [212, 267] on div "} , 0.5 ) ; headerTl . from ( "#home-header-text" , { autoAlpha : 0 , duration …" at bounding box center [387, 188] width 398 height 240
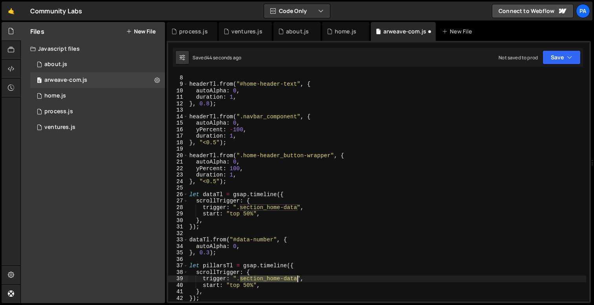
drag, startPoint x: 241, startPoint y: 278, endPoint x: 298, endPoint y: 276, distance: 57.0
click at [298, 276] on div "} , 0.5 ) ; headerTl . from ( "#home-header-text" , { autoAlpha : 0 , duration …" at bounding box center [387, 188] width 398 height 240
paste textarea "home-pillars_cards-wrapper"
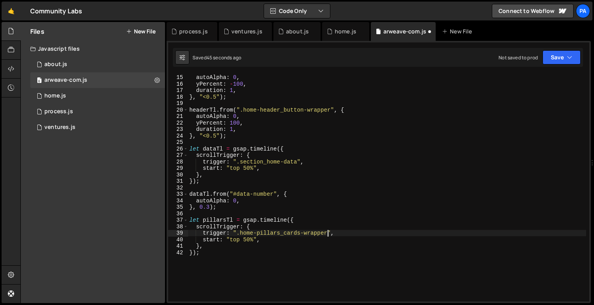
scroll to position [112, 0]
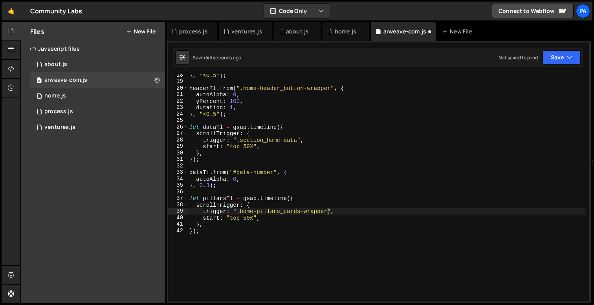
click at [296, 268] on div "} , "<0.5" ) ; headerTl . from ( ".home-header_button-wrapper" , { autoAlpha : …" at bounding box center [387, 192] width 398 height 240
type textarea "});"
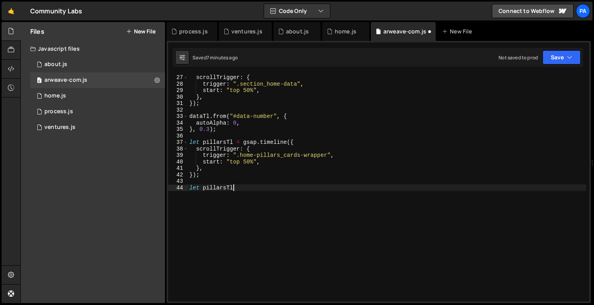
scroll to position [0, 2]
drag, startPoint x: 203, startPoint y: 190, endPoint x: 165, endPoint y: 190, distance: 38.9
click at [165, 190] on div "Files New File Javascript files 0 about.js 0 0 arweave-com.js 0 0 home.js 0 0 p…" at bounding box center [306, 162] width 573 height 281
click at [245, 188] on div "let dataTl = gsap . timeline ({ scrollTrigger : { trigger : ".section_home-data…" at bounding box center [387, 188] width 398 height 240
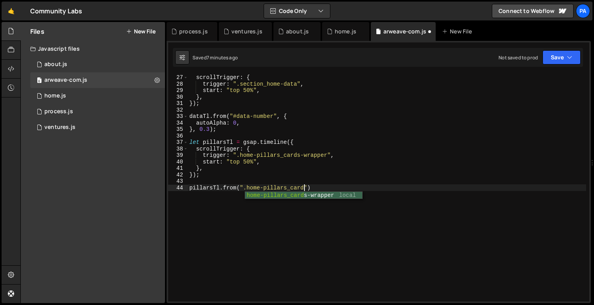
scroll to position [0, 7]
type textarea "pillarsTl.from(".home-pillars_card", {)"
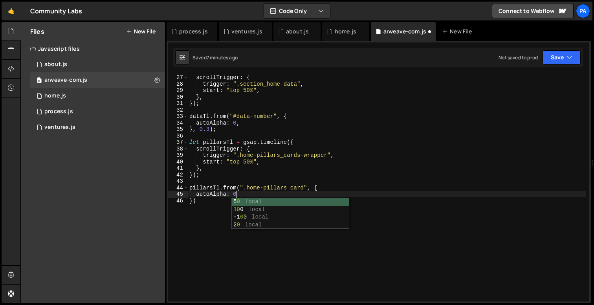
type textarea "autoAlpha: 0."
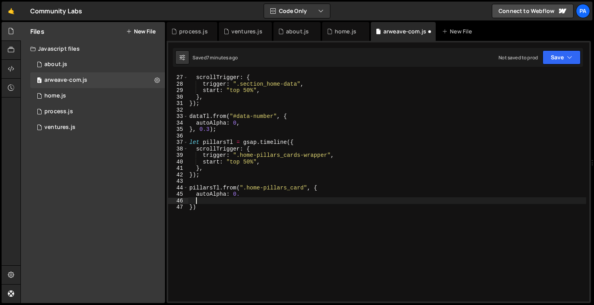
type textarea "u"
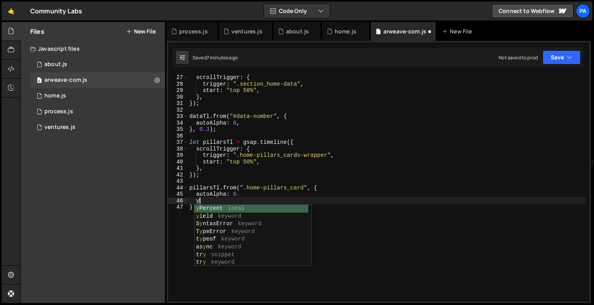
scroll to position [0, 0]
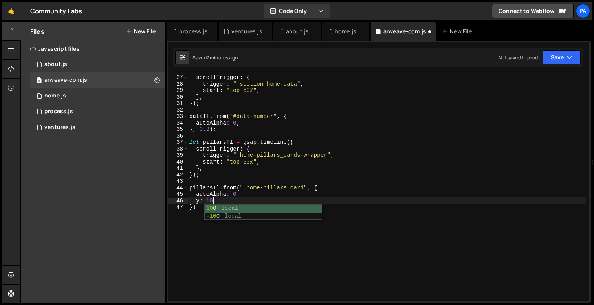
type textarea "y: 10,"
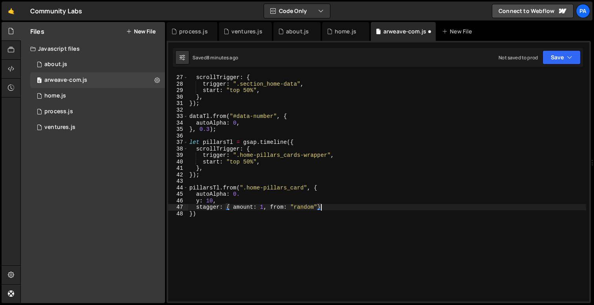
scroll to position [0, 9]
click at [233, 221] on div "let dataTl = gsap . timeline ({ scrollTrigger : { trigger : ".section_home-data…" at bounding box center [387, 188] width 398 height 240
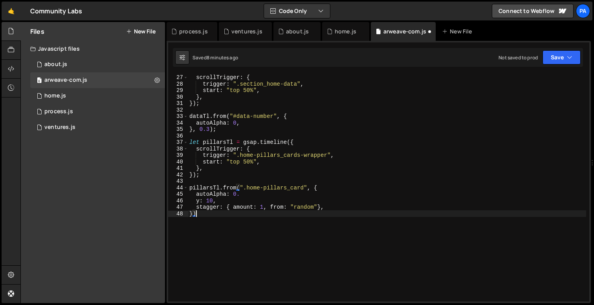
scroll to position [0, 0]
click at [307, 204] on div "let dataTl = gsap . timeline ({ scrollTrigger : { trigger : ".section_home-data…" at bounding box center [387, 188] width 398 height 240
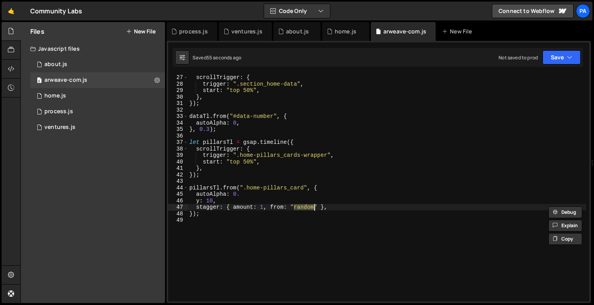
click at [307, 204] on div "let dataTl = gsap . timeline ({ scrollTrigger : { trigger : ".section_home-data…" at bounding box center [387, 188] width 398 height 240
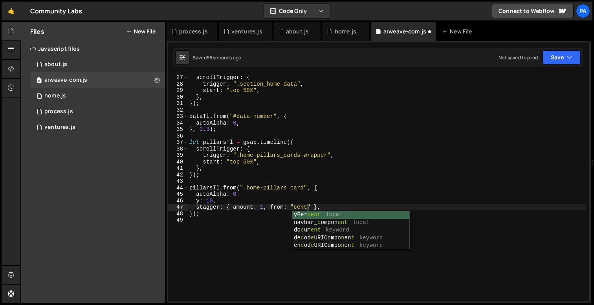
scroll to position [0, 9]
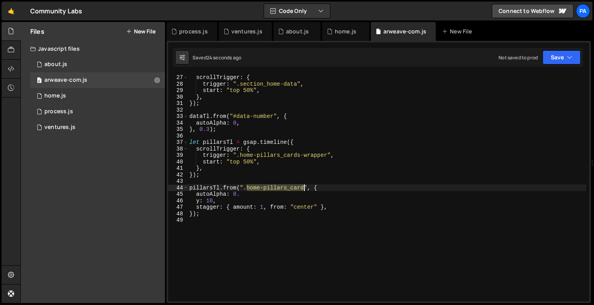
drag, startPoint x: 248, startPoint y: 188, endPoint x: 303, endPoint y: 185, distance: 55.1
click at [303, 185] on div "let dataTl = gsap . timeline ({ scrollTrigger : { trigger : ".section_home-data…" at bounding box center [387, 188] width 398 height 240
type textarea "pillarsTl.from(".home-pillars_card", {"
paste textarea
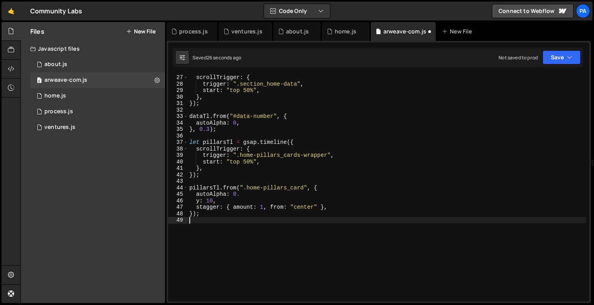
click at [325, 226] on div "let dataTl = gsap . timeline ({ scrollTrigger : { trigger : ".section_home-data…" at bounding box center [387, 188] width 398 height 240
click at [254, 198] on div "let dataTl = gsap . timeline ({ scrollTrigger : { trigger : ".section_home-data…" at bounding box center [387, 188] width 398 height 240
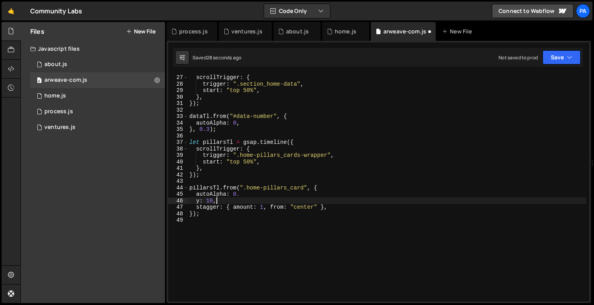
click at [251, 196] on div "let dataTl = gsap . timeline ({ scrollTrigger : { trigger : ".section_home-data…" at bounding box center [387, 188] width 398 height 240
click at [301, 207] on div "let dataTl = gsap . timeline ({ scrollTrigger : { trigger : ".section_home-data…" at bounding box center [387, 188] width 398 height 240
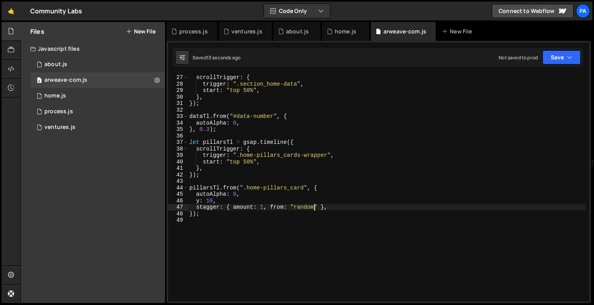
click at [263, 207] on div "let dataTl = gsap . timeline ({ scrollTrigger : { trigger : ".section_home-data…" at bounding box center [387, 188] width 398 height 240
click at [211, 201] on div "let dataTl = gsap . timeline ({ scrollTrigger : { trigger : ".section_home-data…" at bounding box center [387, 188] width 398 height 240
click at [271, 206] on div "let dataTl = gsap . timeline ({ scrollTrigger : { trigger : ".section_home-data…" at bounding box center [387, 188] width 398 height 240
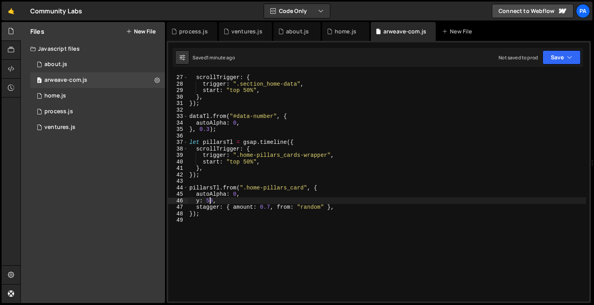
type textarea "stagger: { amount: 0.7, from: "random" },"
